Goal: Task Accomplishment & Management: Use online tool/utility

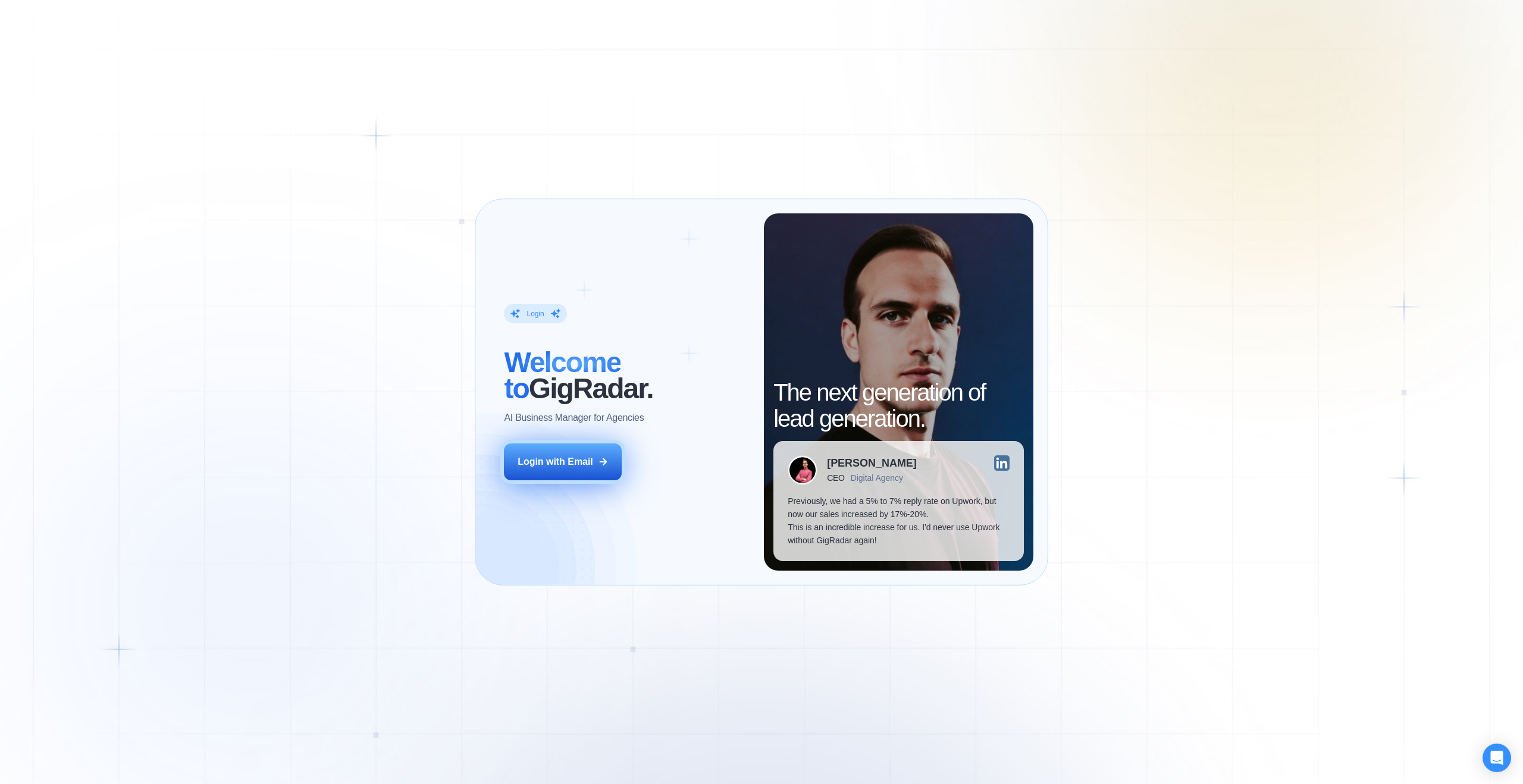
click at [582, 466] on div "Login with Email" at bounding box center [555, 462] width 76 height 13
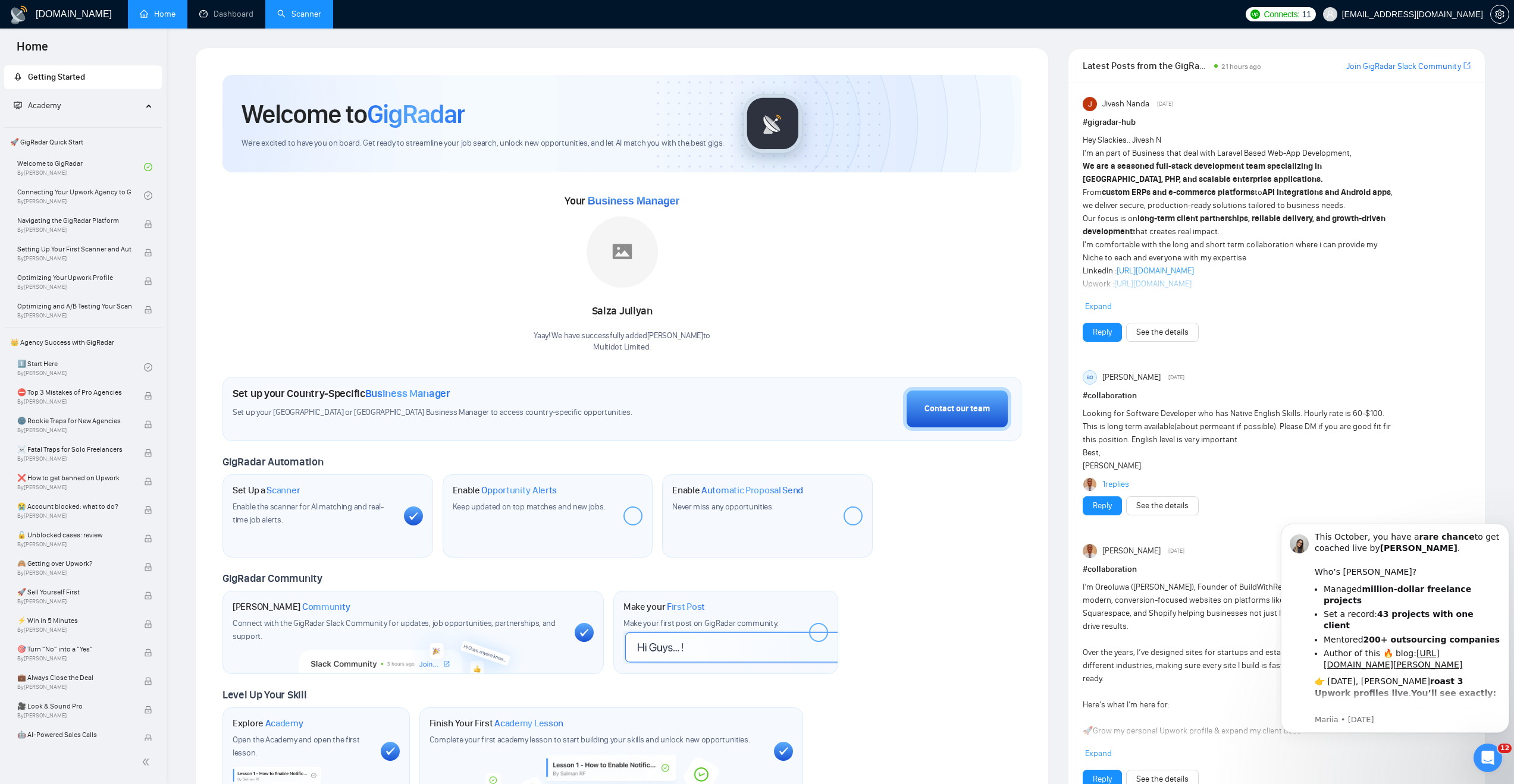
click at [297, 13] on link "Scanner" at bounding box center [299, 13] width 44 height 10
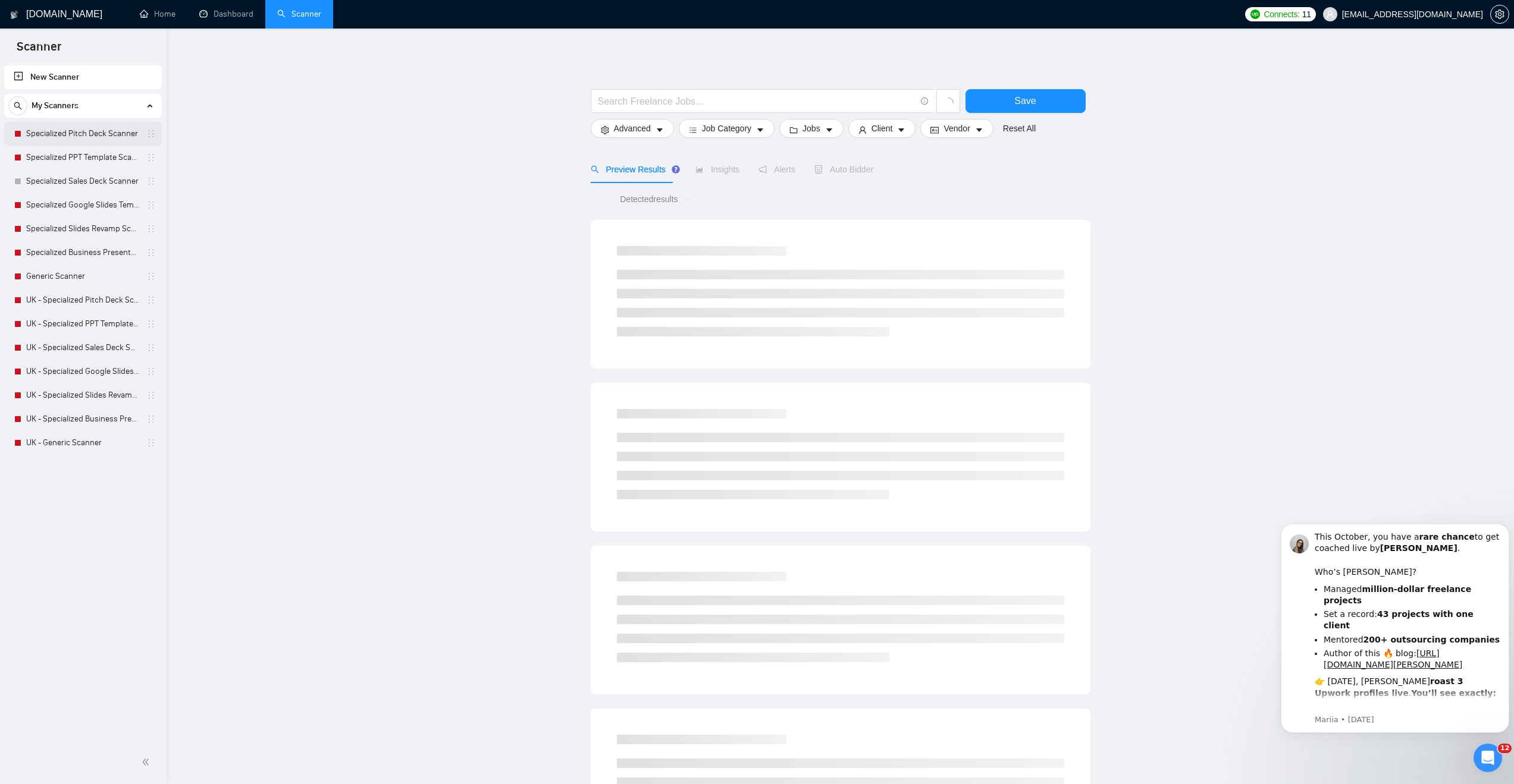
click at [70, 132] on link "Specialized Pitch Deck Scanner" at bounding box center [83, 133] width 113 height 24
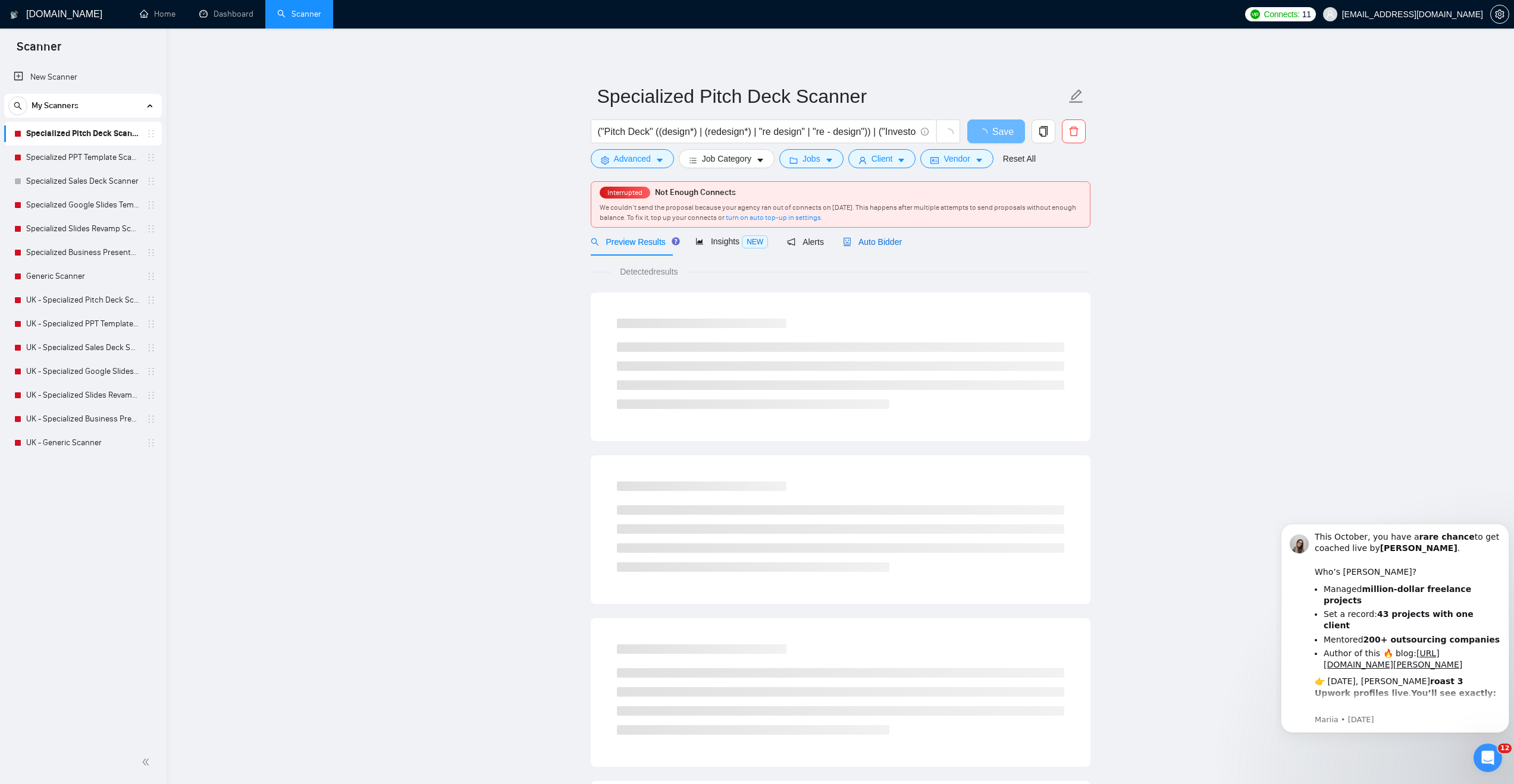
click at [848, 239] on span "Auto Bidder" at bounding box center [872, 242] width 59 height 9
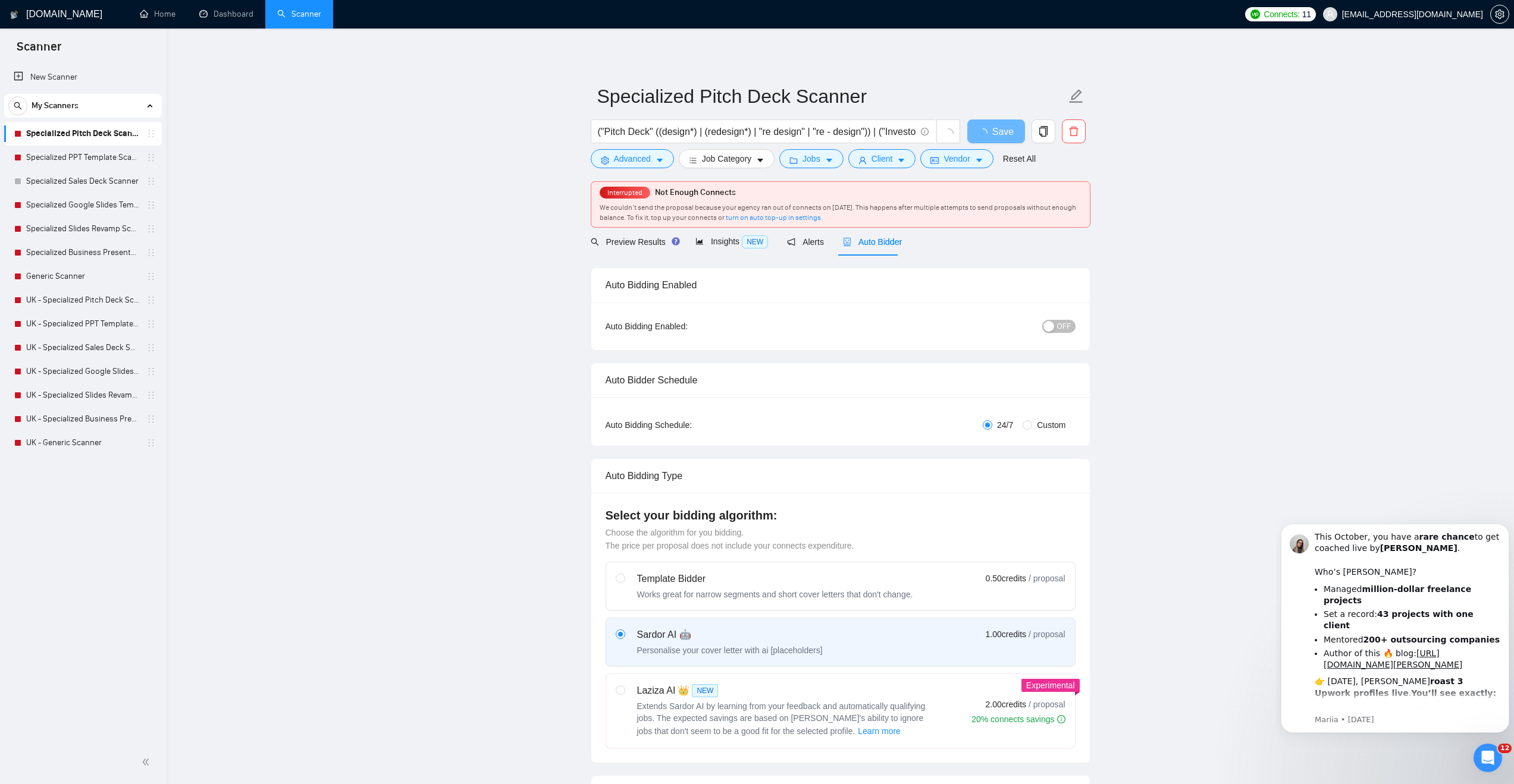
checkbox input "true"
click at [1064, 322] on span "OFF" at bounding box center [1064, 326] width 14 height 13
click at [76, 154] on link "Specialized PPT Template Scanner" at bounding box center [83, 157] width 113 height 24
click at [999, 133] on span "Save" at bounding box center [996, 131] width 22 height 15
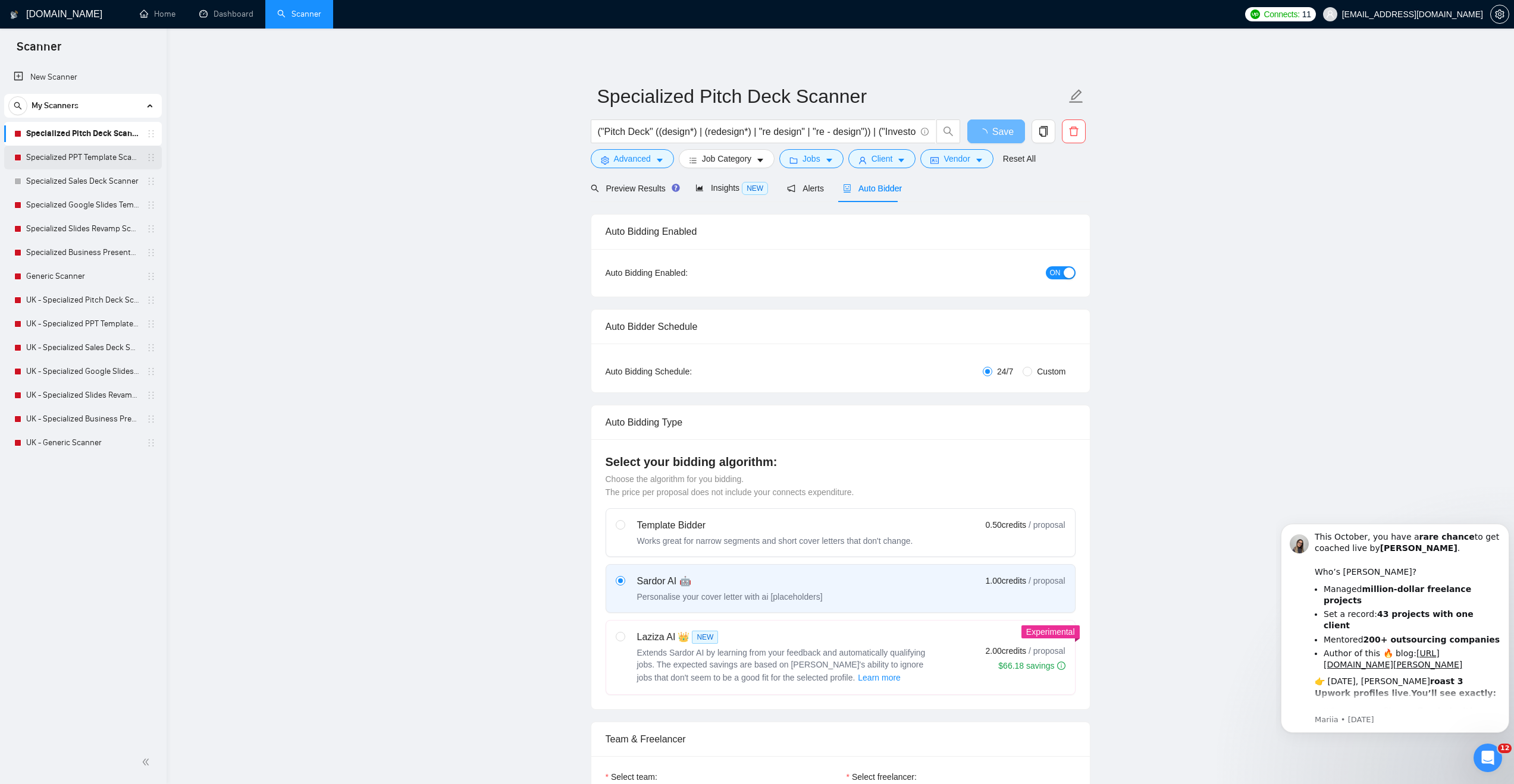
click at [81, 155] on link "Specialized PPT Template Scanner" at bounding box center [83, 157] width 113 height 24
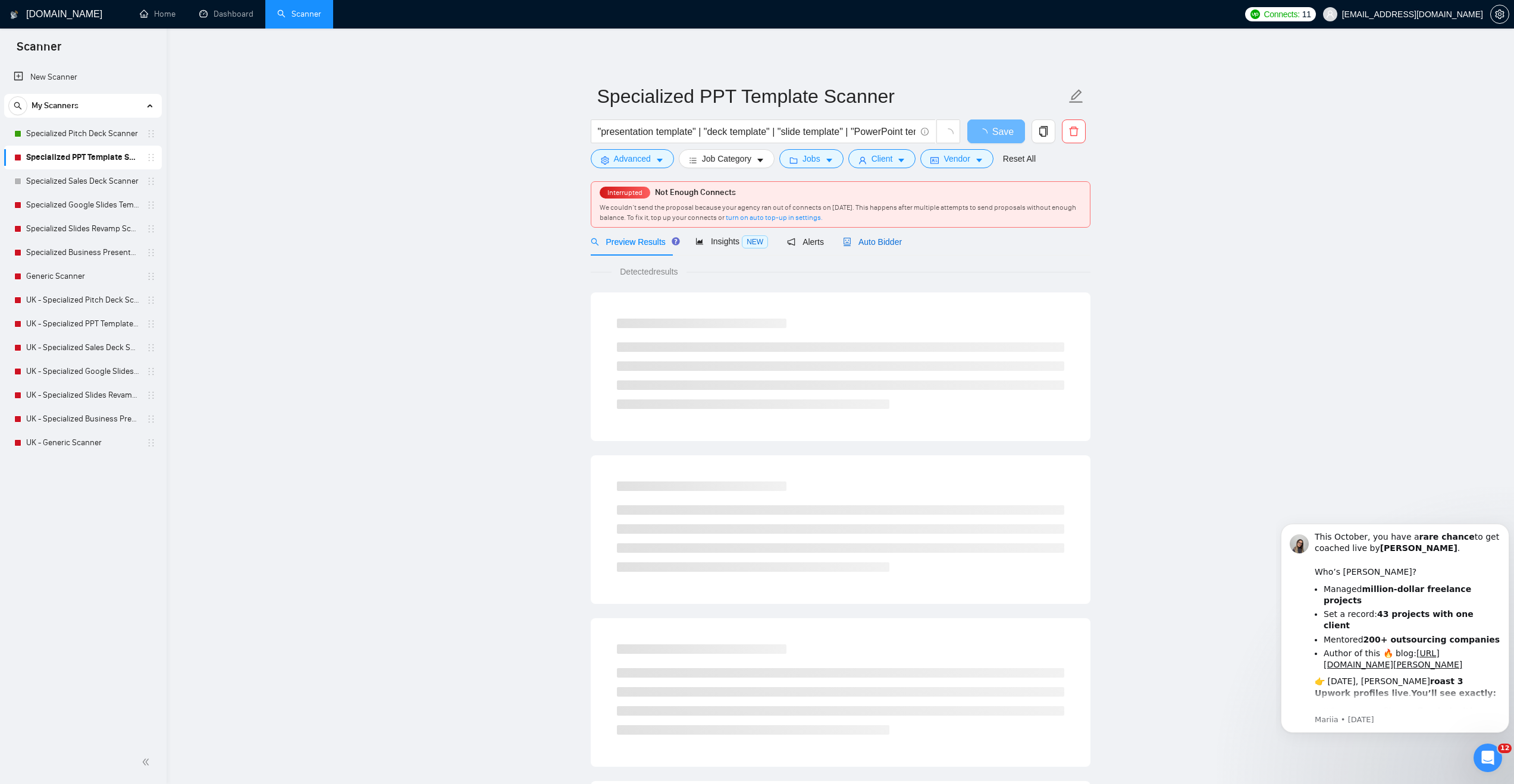
click at [862, 240] on span "Auto Bidder" at bounding box center [872, 242] width 59 height 9
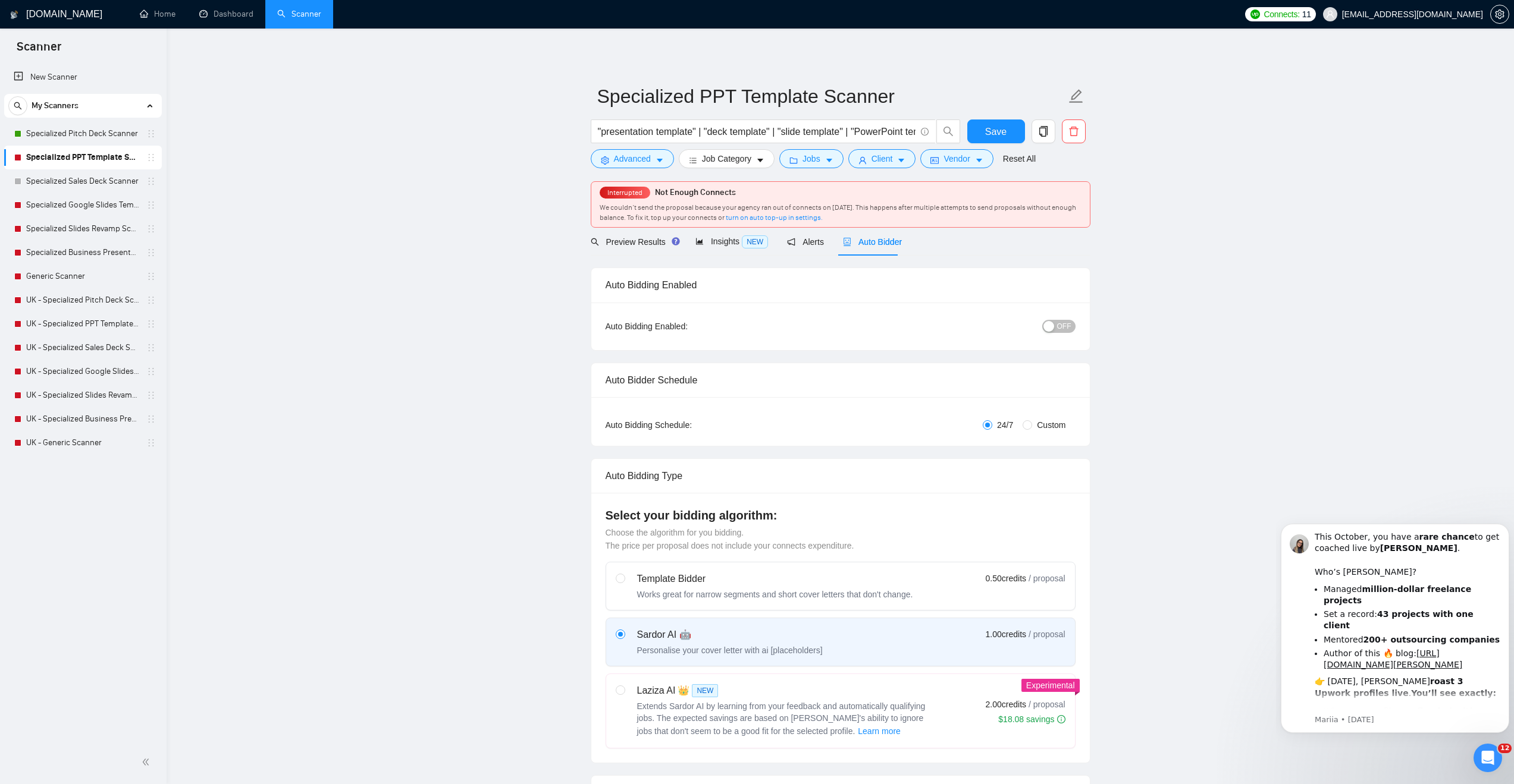
click at [1066, 329] on span "OFF" at bounding box center [1064, 326] width 14 height 13
click at [978, 132] on button "Save" at bounding box center [996, 131] width 58 height 24
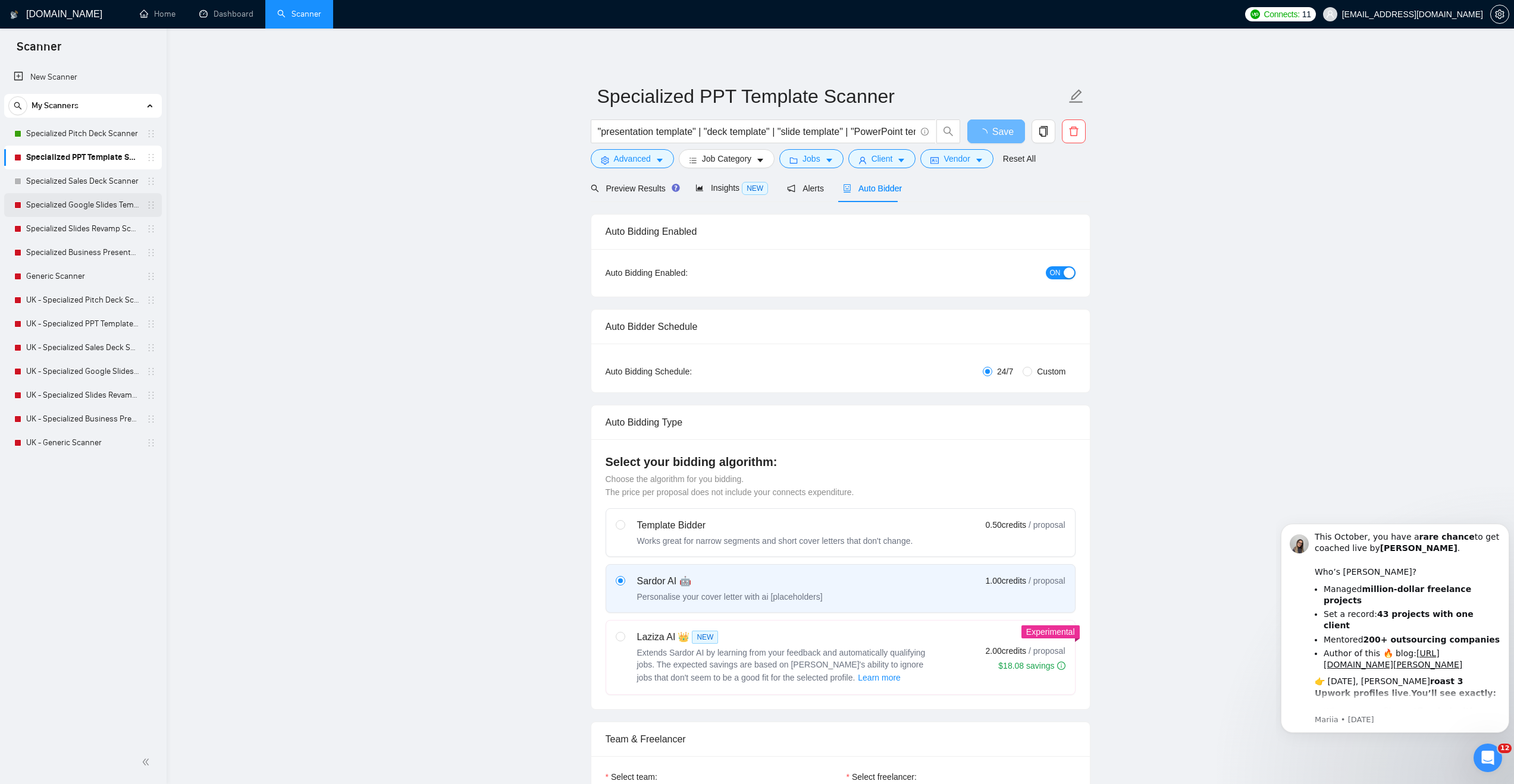
click at [67, 202] on link "Specialized Google Slides Template Scanner" at bounding box center [83, 205] width 113 height 24
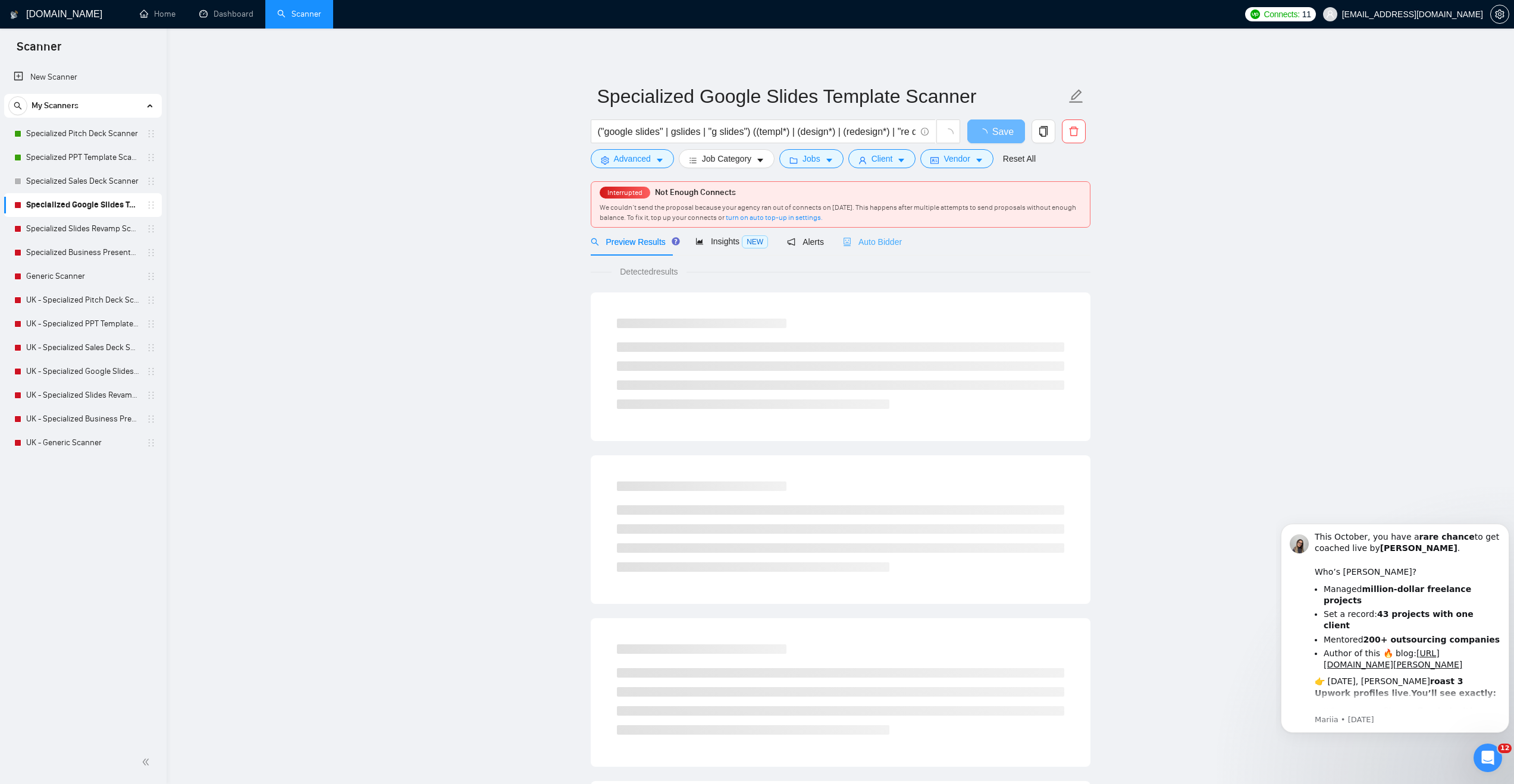
click at [859, 249] on div "Auto Bidder" at bounding box center [872, 241] width 59 height 28
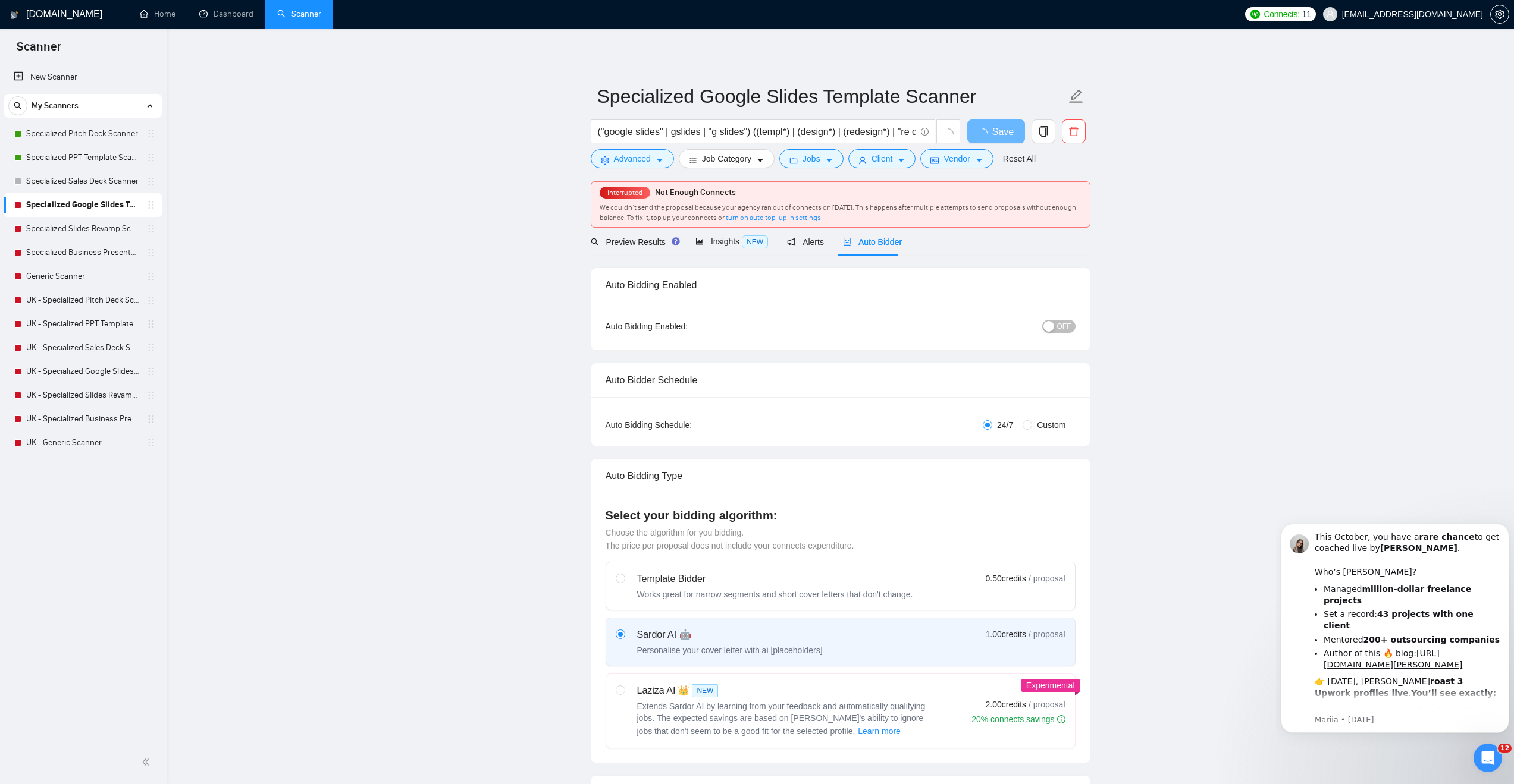
checkbox input "true"
click at [1068, 326] on span "OFF" at bounding box center [1064, 326] width 14 height 13
click at [93, 222] on link "Specialized Slides Revamp Scanner" at bounding box center [83, 229] width 113 height 24
drag, startPoint x: 1001, startPoint y: 134, endPoint x: 318, endPoint y: 248, distance: 692.4
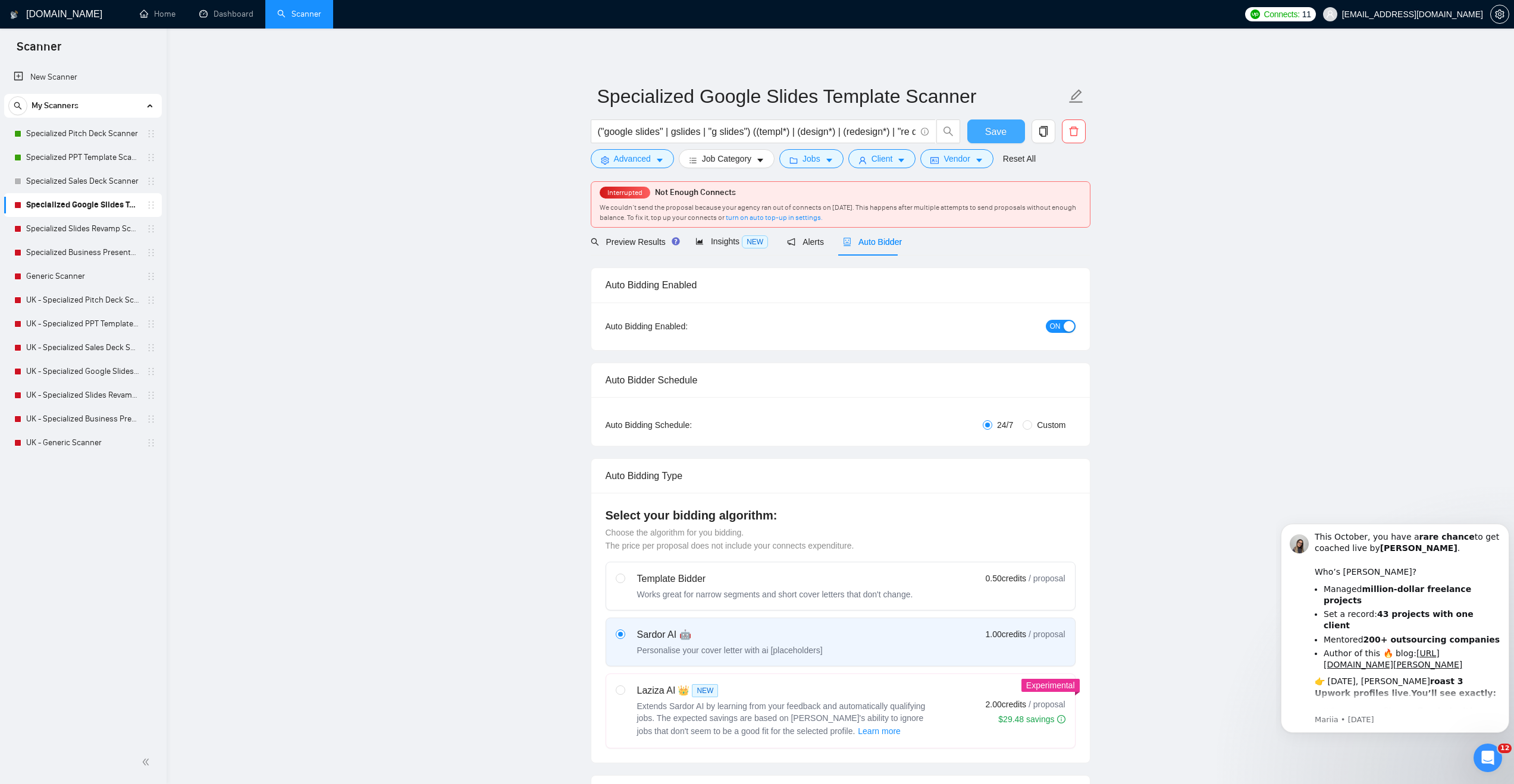
click at [1001, 134] on span "Save" at bounding box center [996, 131] width 22 height 15
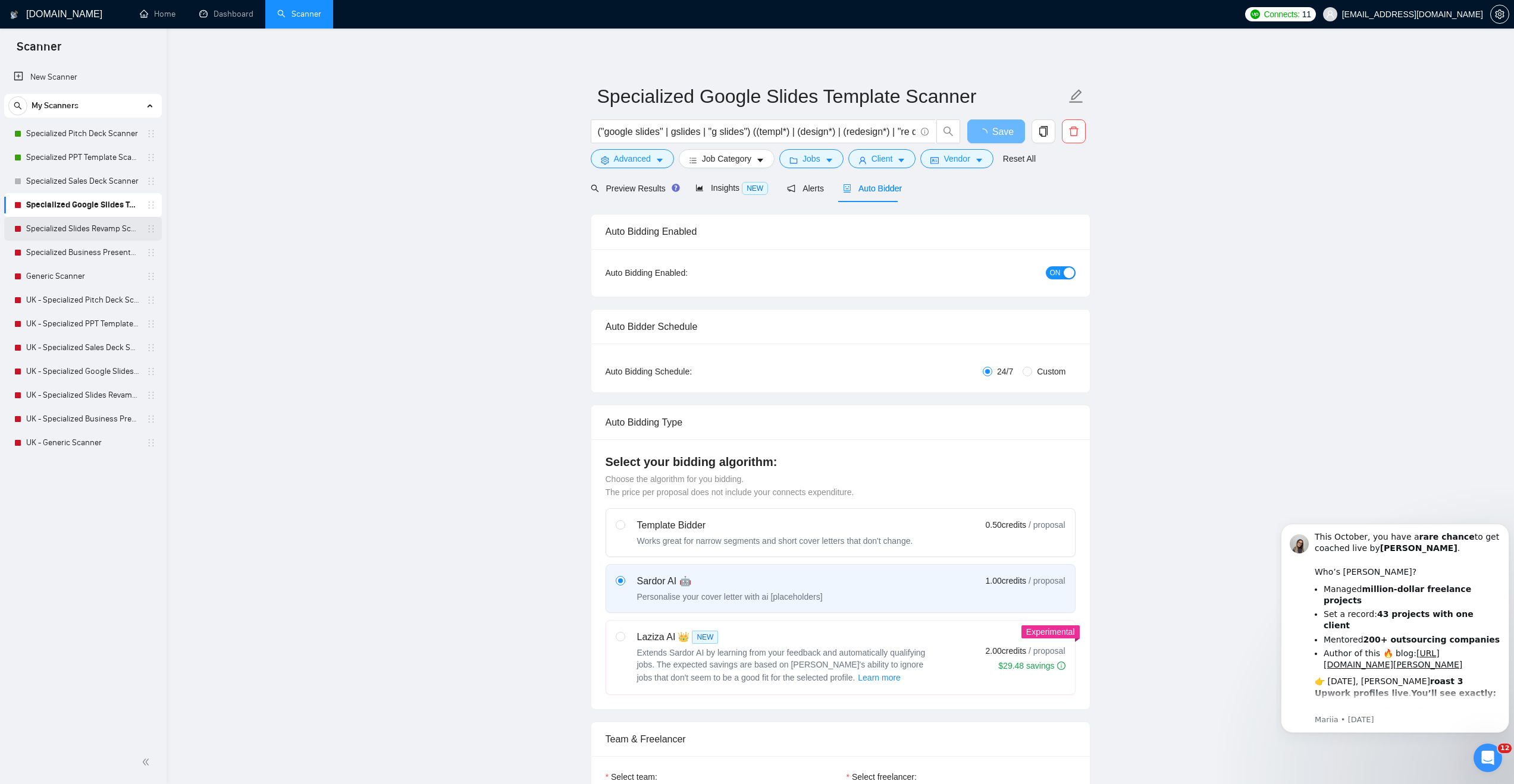
click at [81, 235] on link "Specialized Slides Revamp Scanner" at bounding box center [83, 229] width 113 height 24
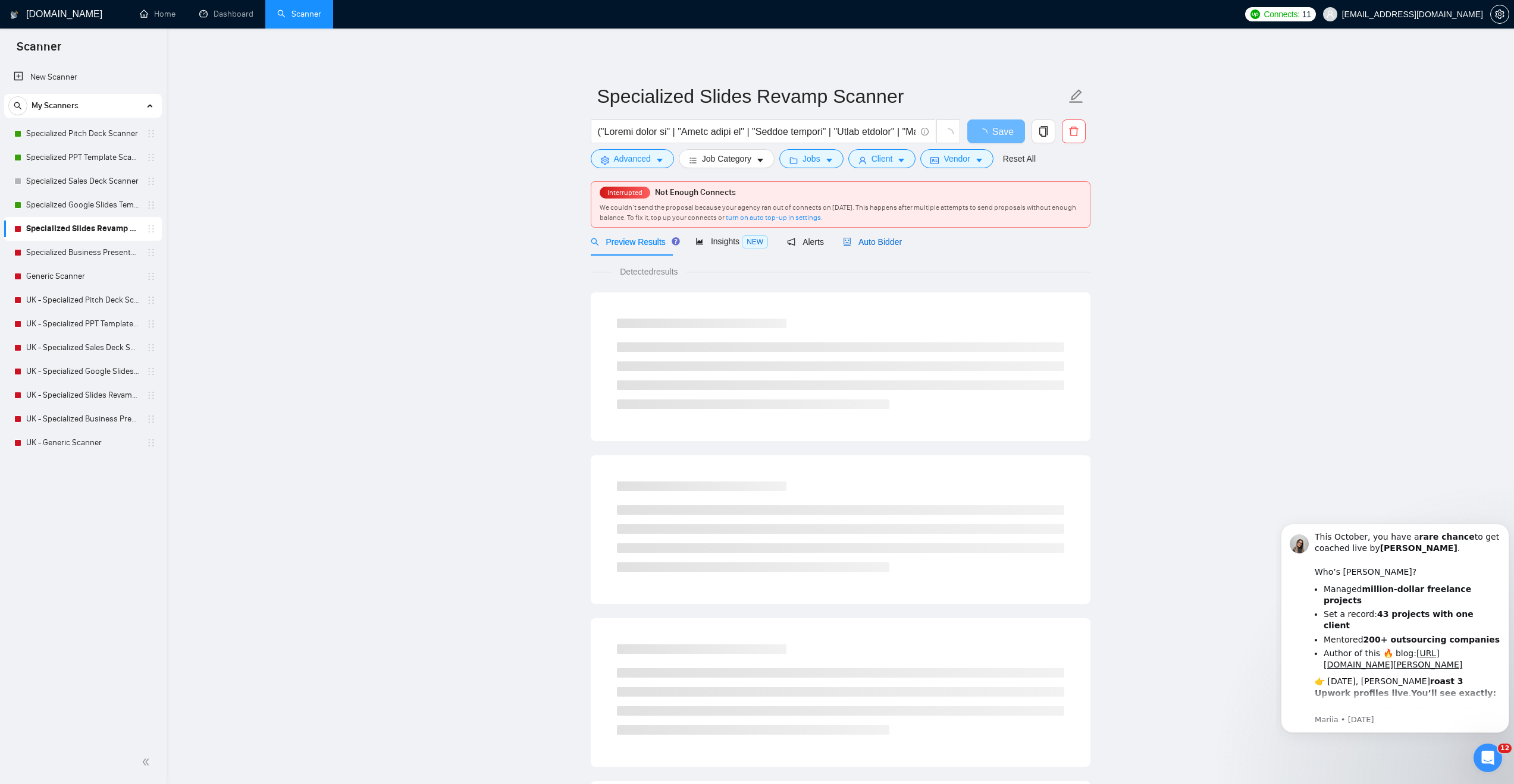
click at [885, 240] on span "Auto Bidder" at bounding box center [872, 242] width 59 height 9
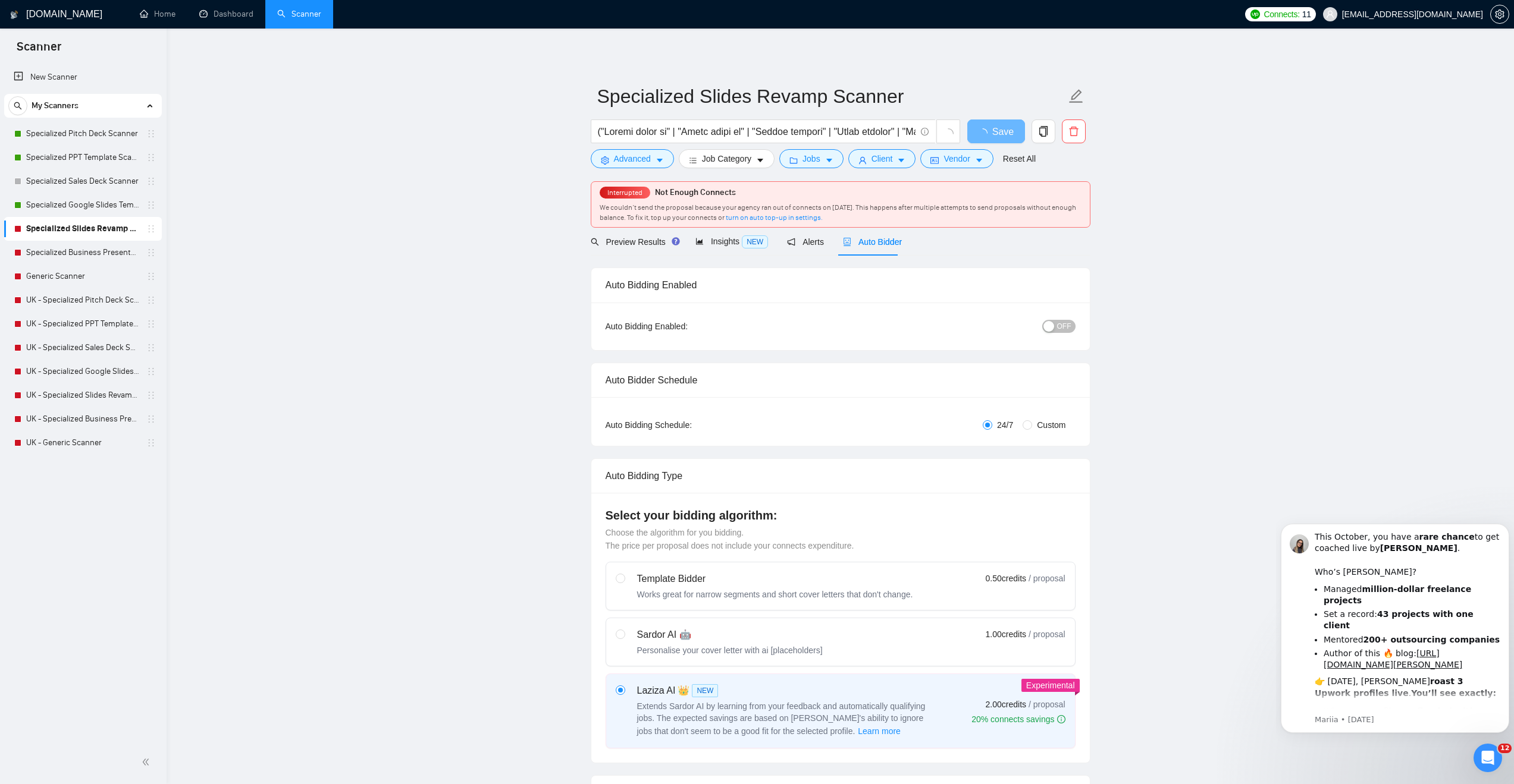
checkbox input "true"
click at [1059, 325] on span "OFF" at bounding box center [1064, 326] width 14 height 13
click at [1008, 133] on button "Save" at bounding box center [996, 131] width 58 height 24
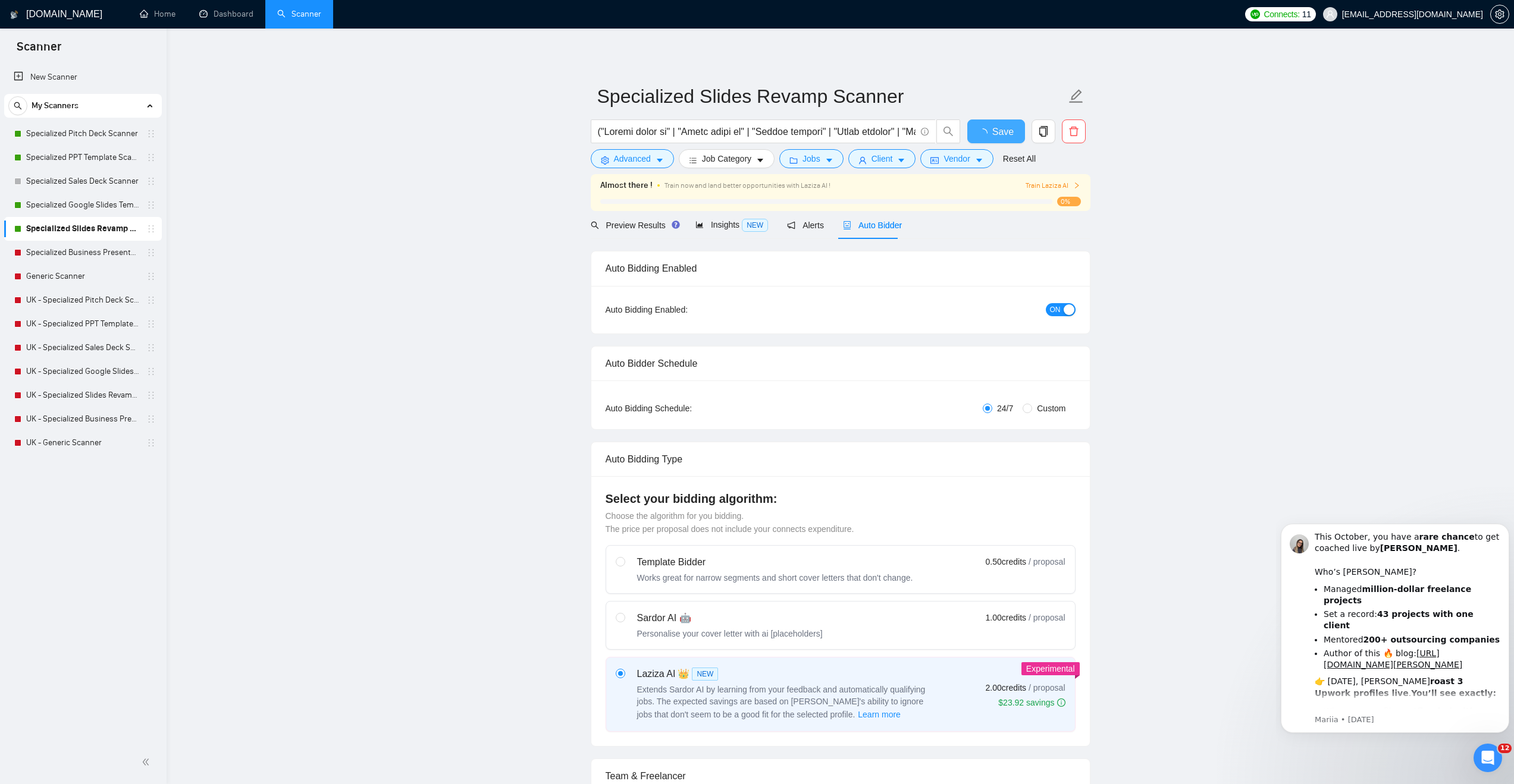
checkbox input "true"
click at [58, 251] on link "Specialized Business Presentation" at bounding box center [83, 252] width 113 height 24
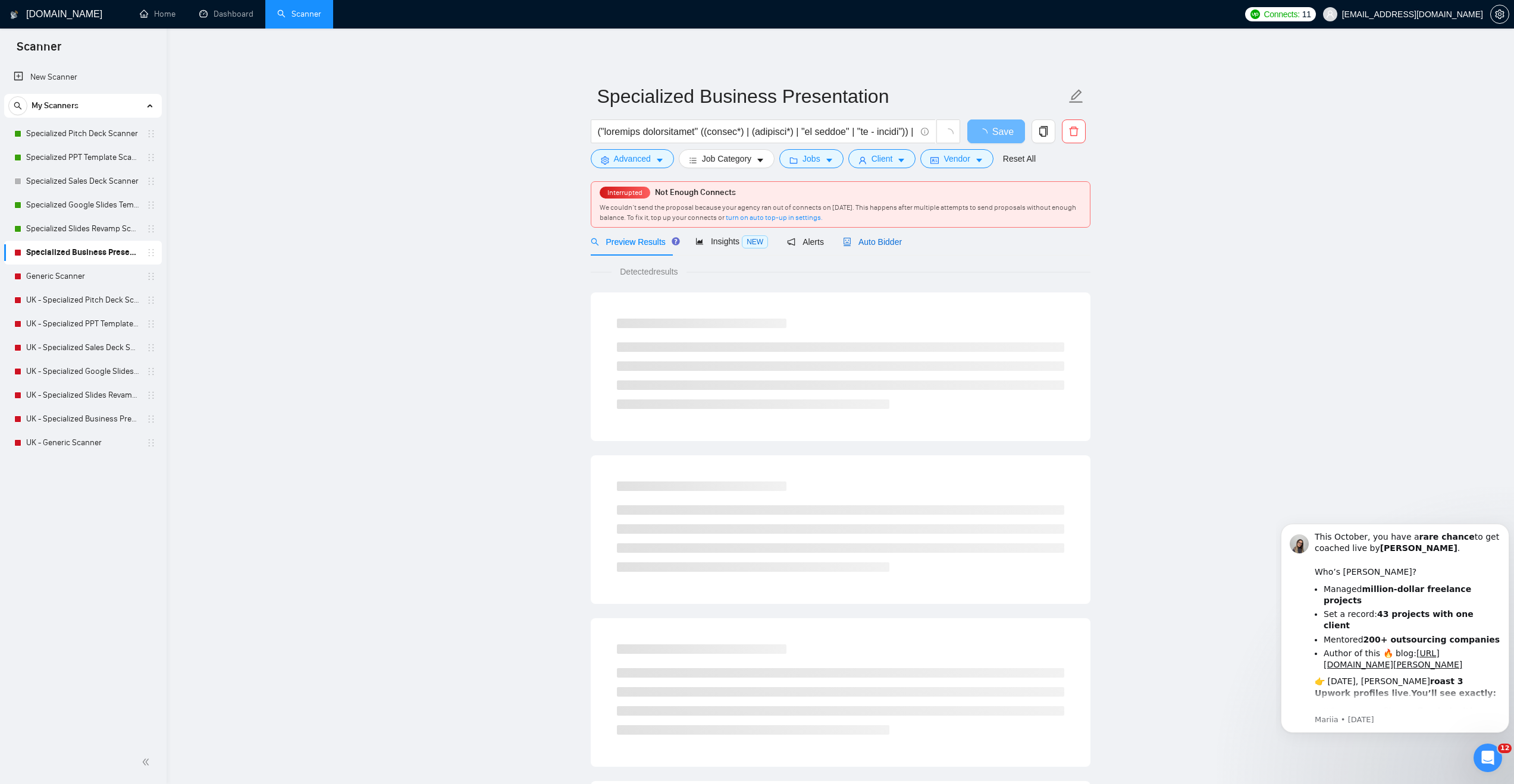
click at [877, 242] on span "Auto Bidder" at bounding box center [872, 242] width 59 height 9
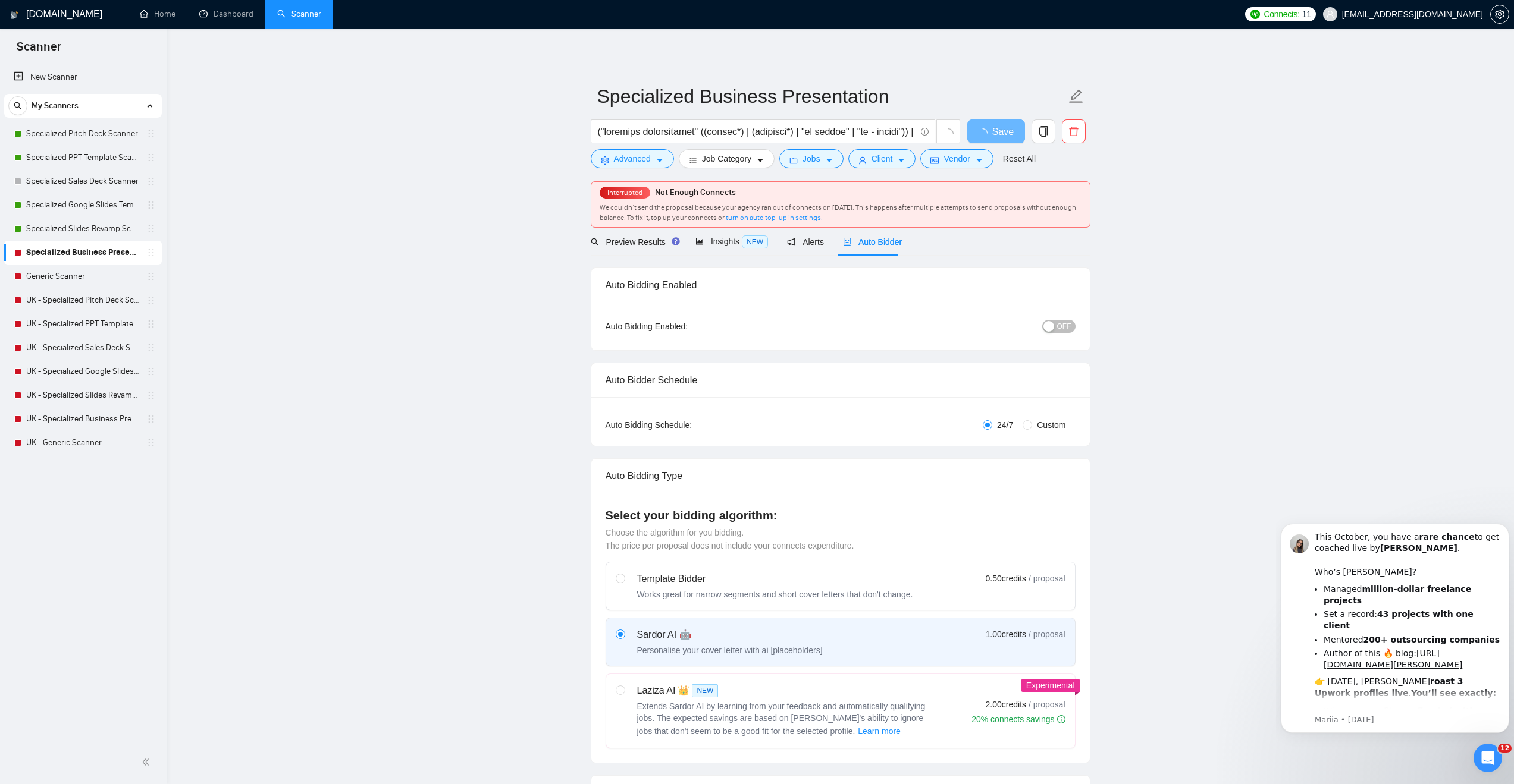
checkbox input "true"
click at [1061, 325] on span "OFF" at bounding box center [1064, 326] width 14 height 13
click at [997, 131] on span "Save" at bounding box center [996, 131] width 22 height 15
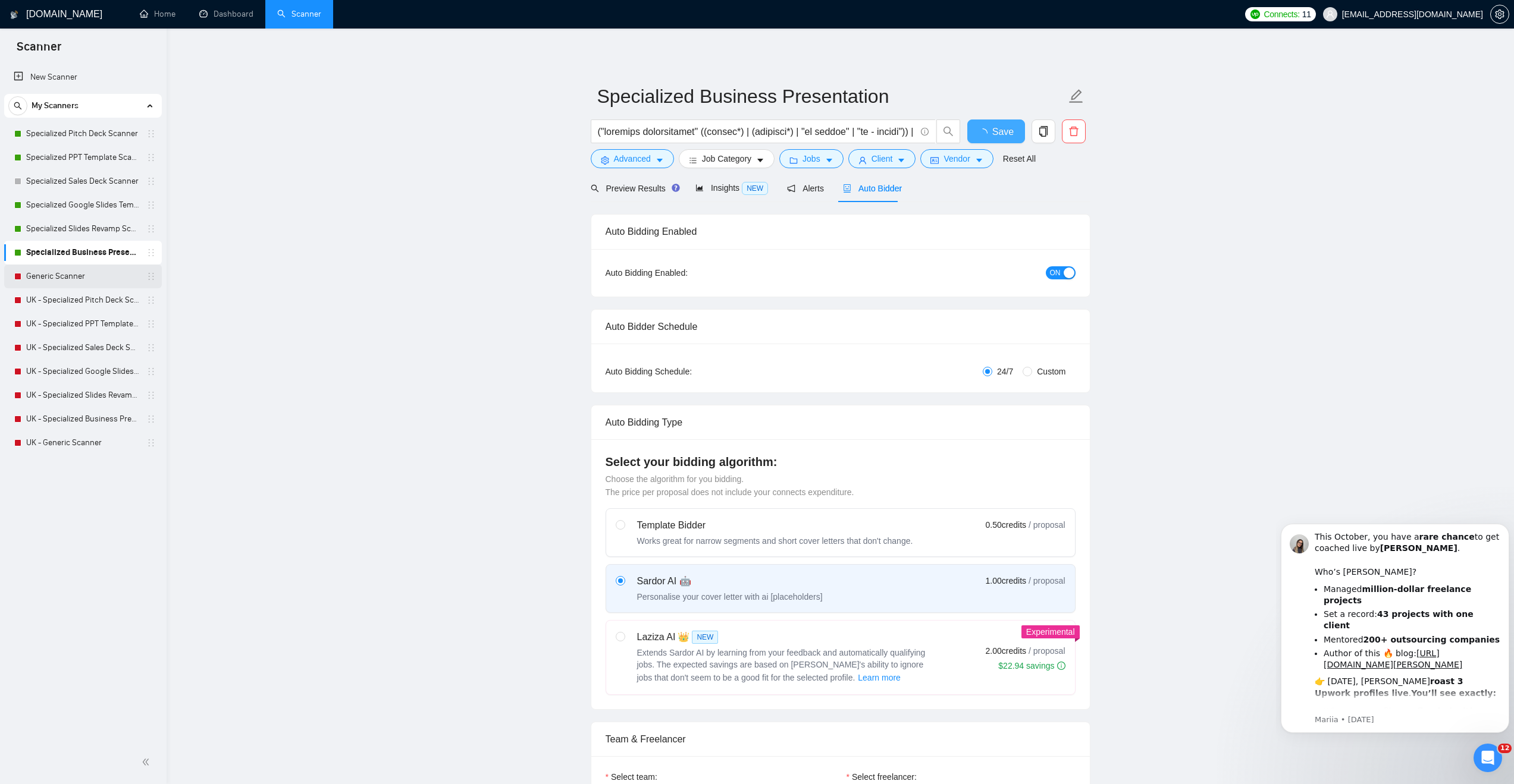
checkbox input "true"
click at [67, 276] on link "Generic Scanner" at bounding box center [83, 276] width 113 height 24
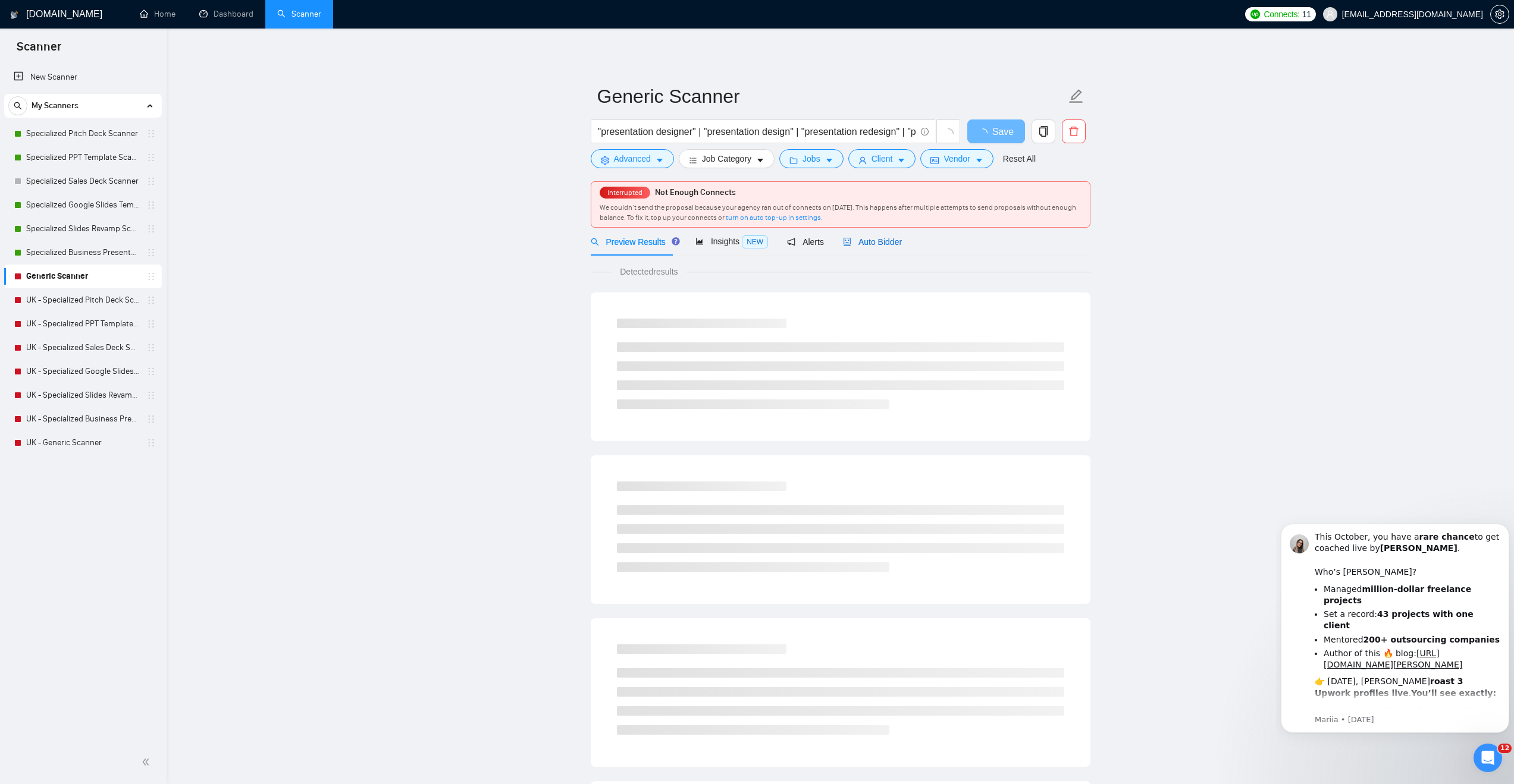
click at [870, 239] on span "Auto Bidder" at bounding box center [872, 242] width 59 height 9
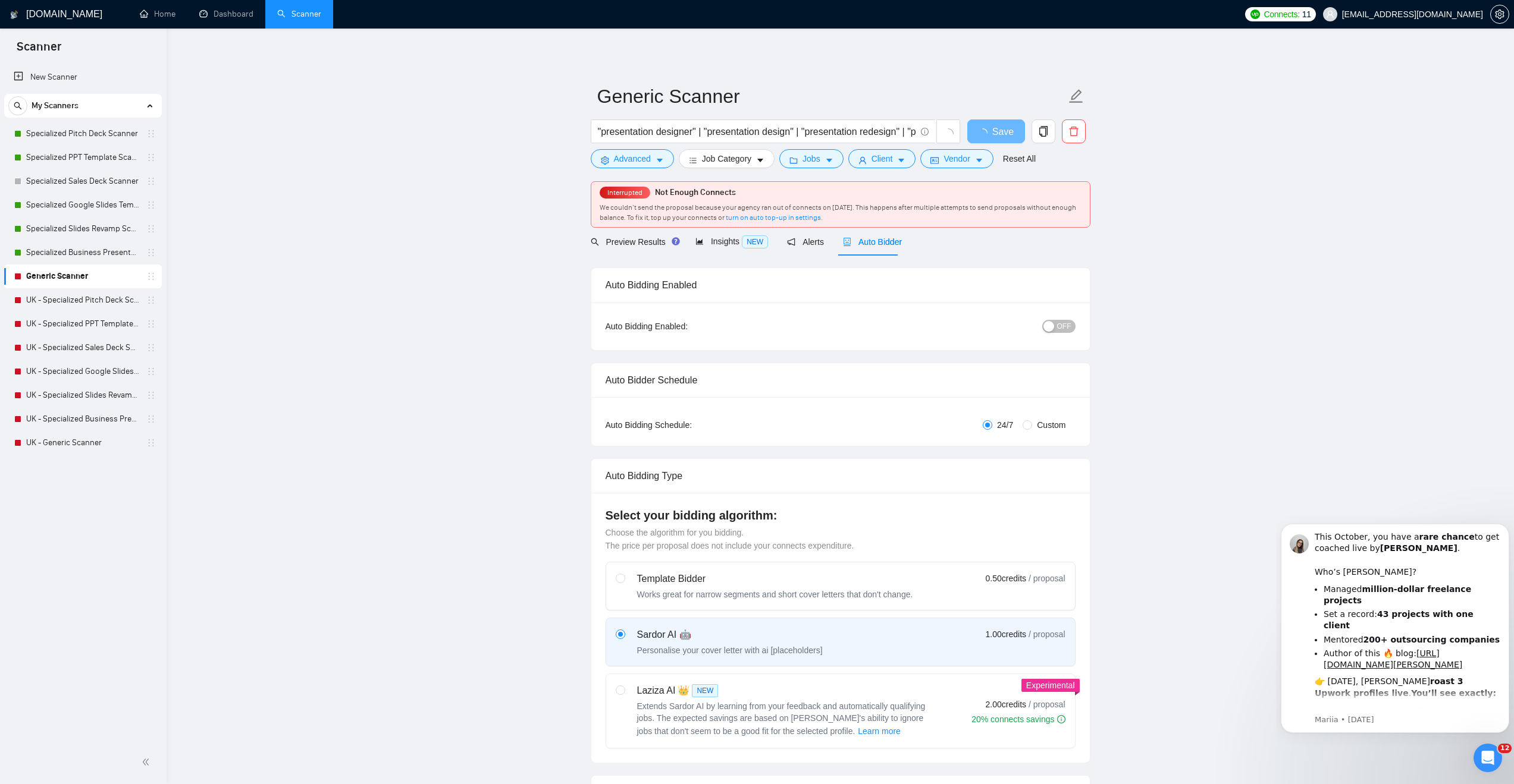
checkbox input "true"
click at [1068, 326] on span "OFF" at bounding box center [1064, 326] width 14 height 13
click at [986, 137] on span "Save" at bounding box center [996, 131] width 22 height 15
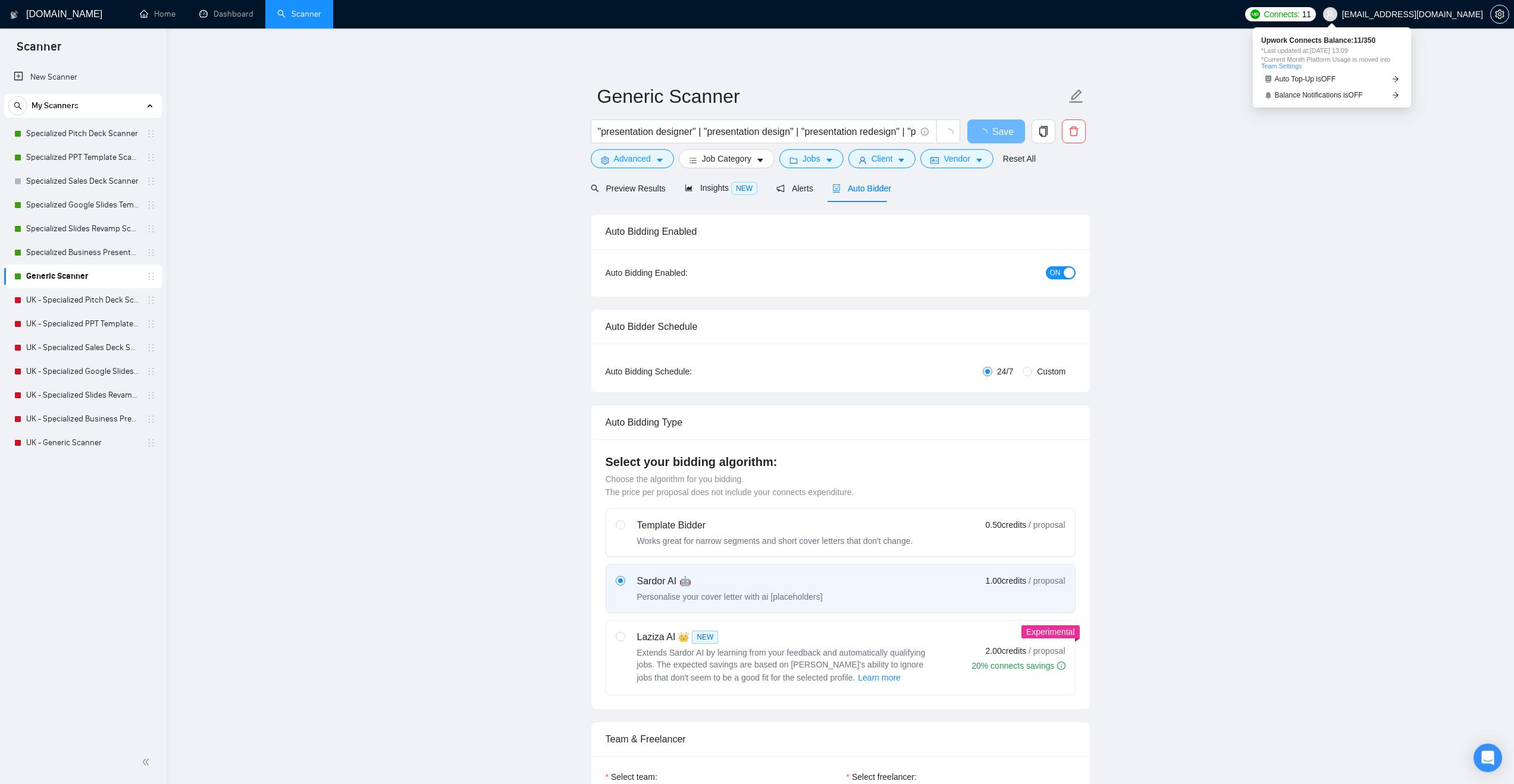
click at [1299, 13] on span "Connects:" at bounding box center [1281, 13] width 36 height 13
